Goal: Task Accomplishment & Management: Manage account settings

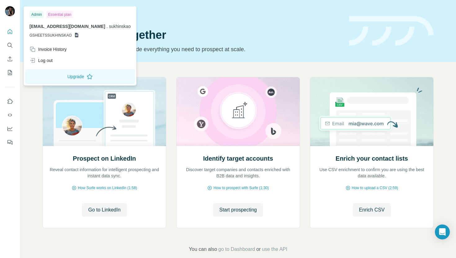
click at [11, 10] on img at bounding box center [10, 11] width 10 height 10
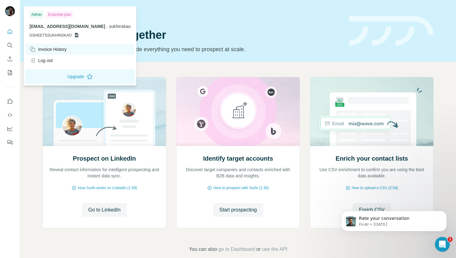
click at [45, 51] on div "Invoice History" at bounding box center [47, 49] width 37 height 6
click at [60, 16] on div "Essential plan" at bounding box center [59, 14] width 27 height 7
click at [9, 8] on img at bounding box center [10, 11] width 10 height 10
click at [12, 127] on icon "Dashboard" at bounding box center [9, 128] width 5 height 2
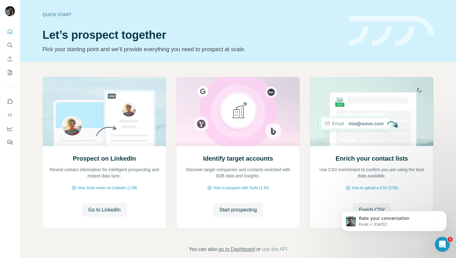
click at [233, 249] on span "go to Dashboard" at bounding box center [236, 249] width 37 height 7
